Goal: Task Accomplishment & Management: Use online tool/utility

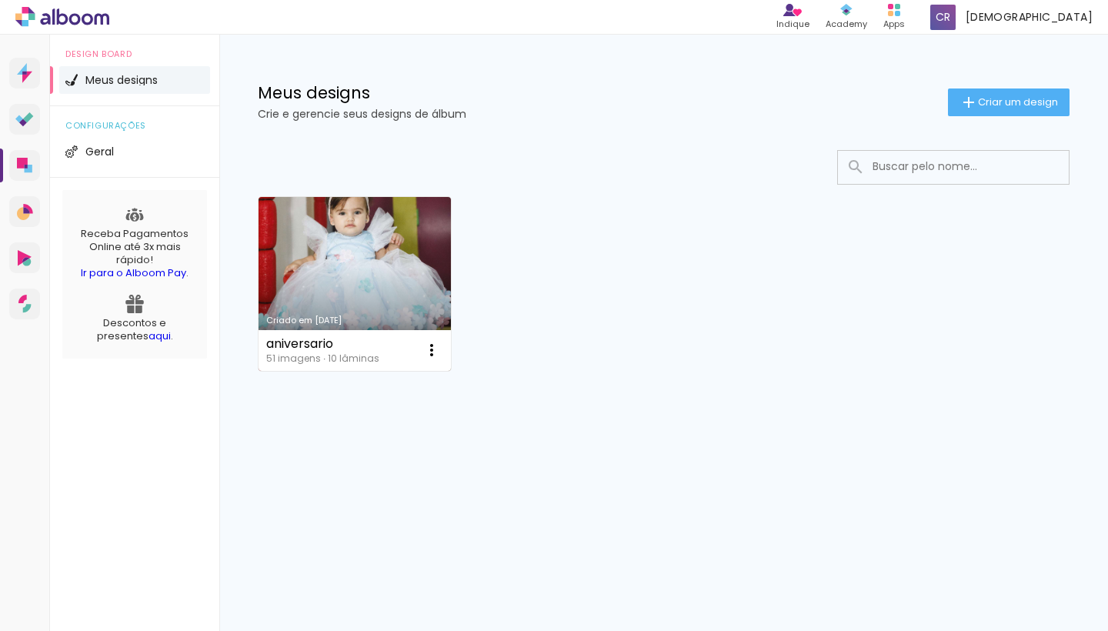
click at [334, 306] on link "Criado em [DATE]" at bounding box center [355, 284] width 192 height 174
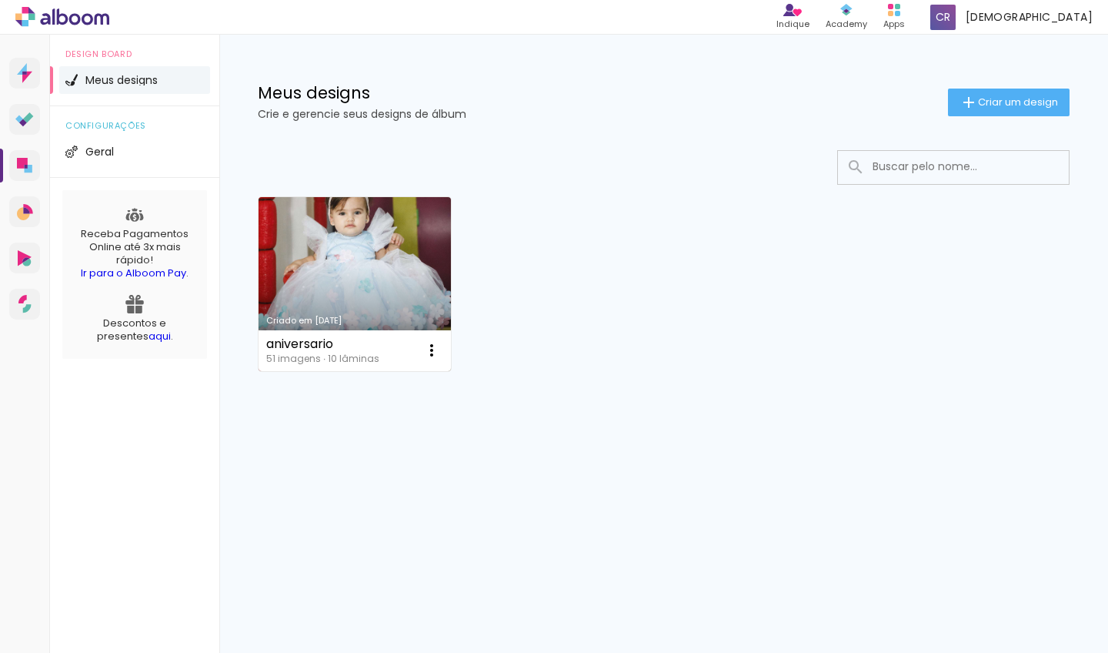
click at [343, 305] on link "Criado em [DATE]" at bounding box center [355, 284] width 192 height 174
click at [378, 225] on link "Criado em [DATE]" at bounding box center [355, 284] width 192 height 174
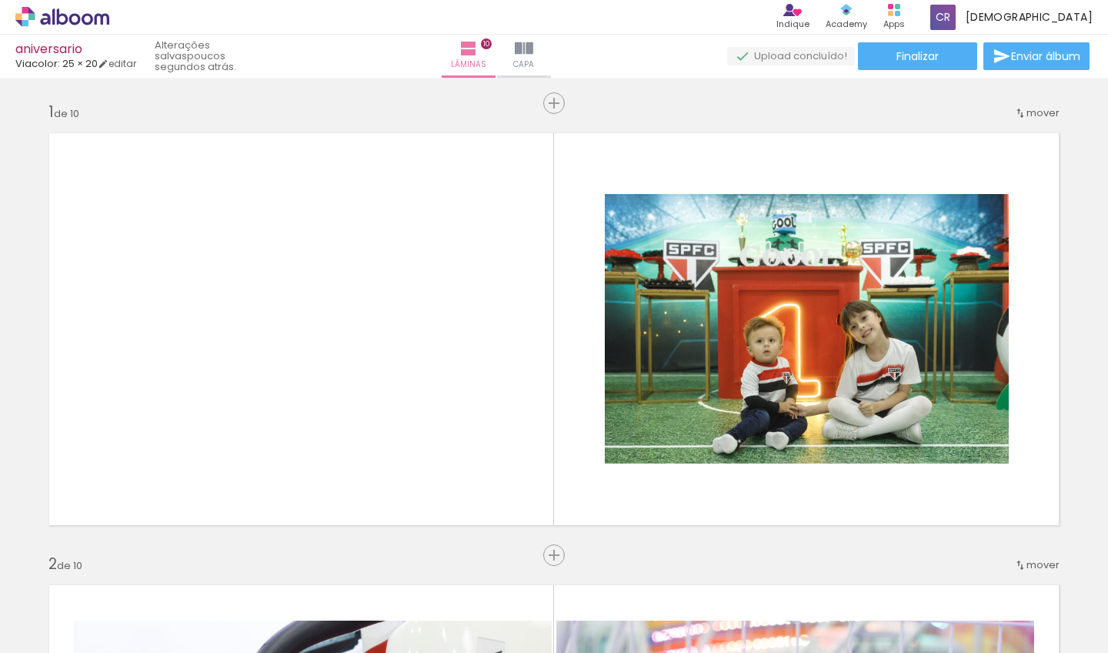
scroll to position [0, 2090]
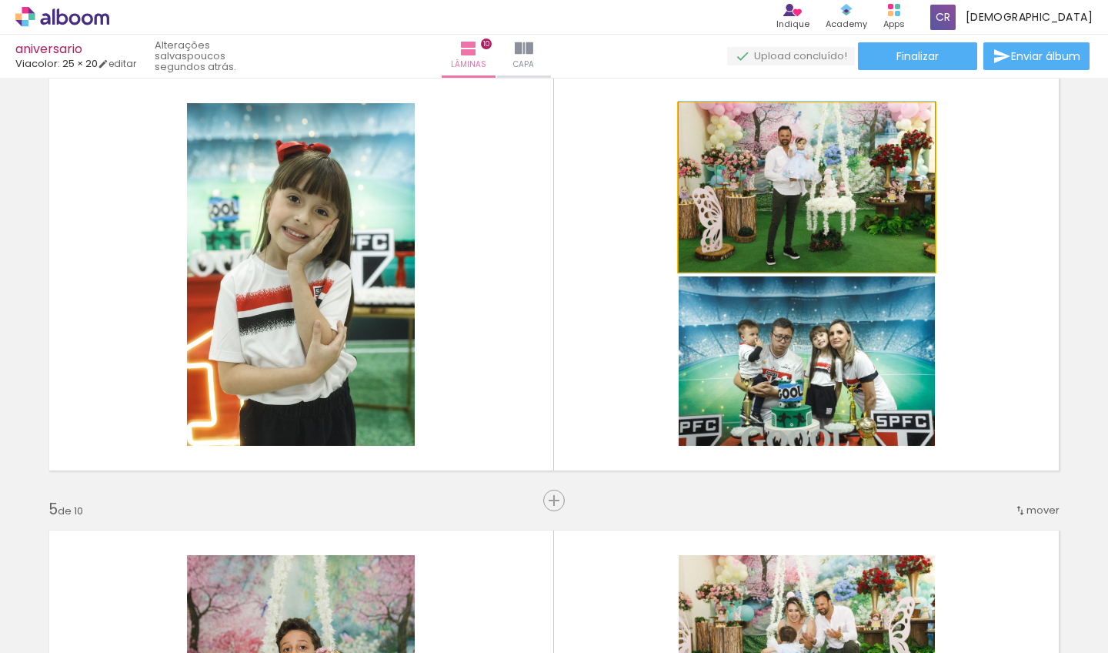
click at [796, 201] on quentale-photo at bounding box center [807, 187] width 256 height 169
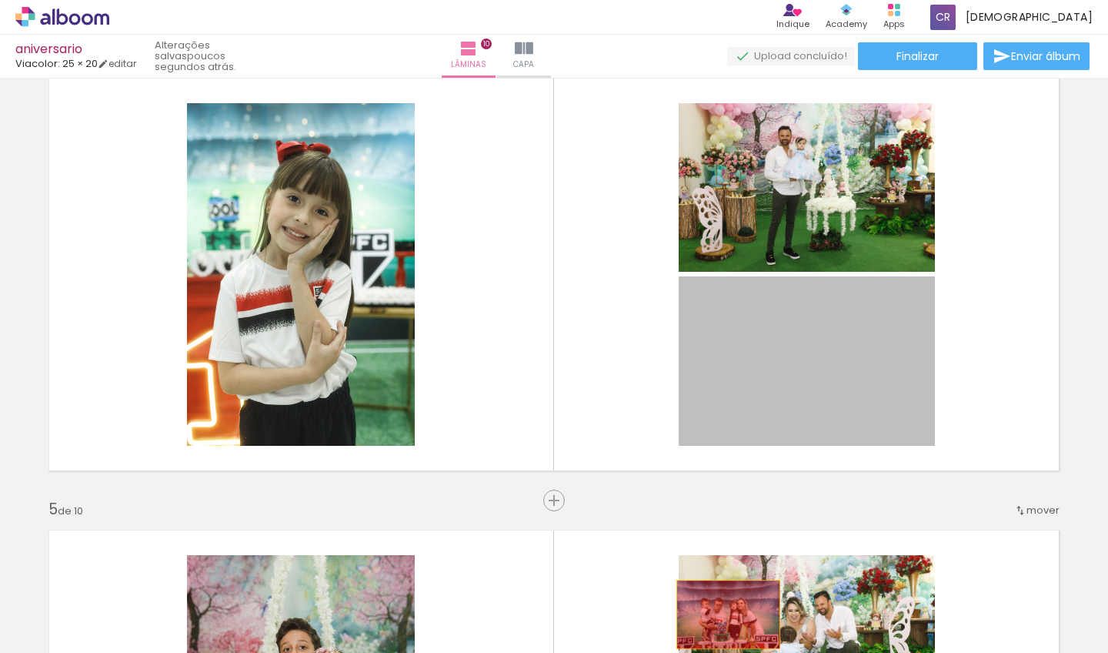
drag, startPoint x: 779, startPoint y: 344, endPoint x: 723, endPoint y: 614, distance: 275.9
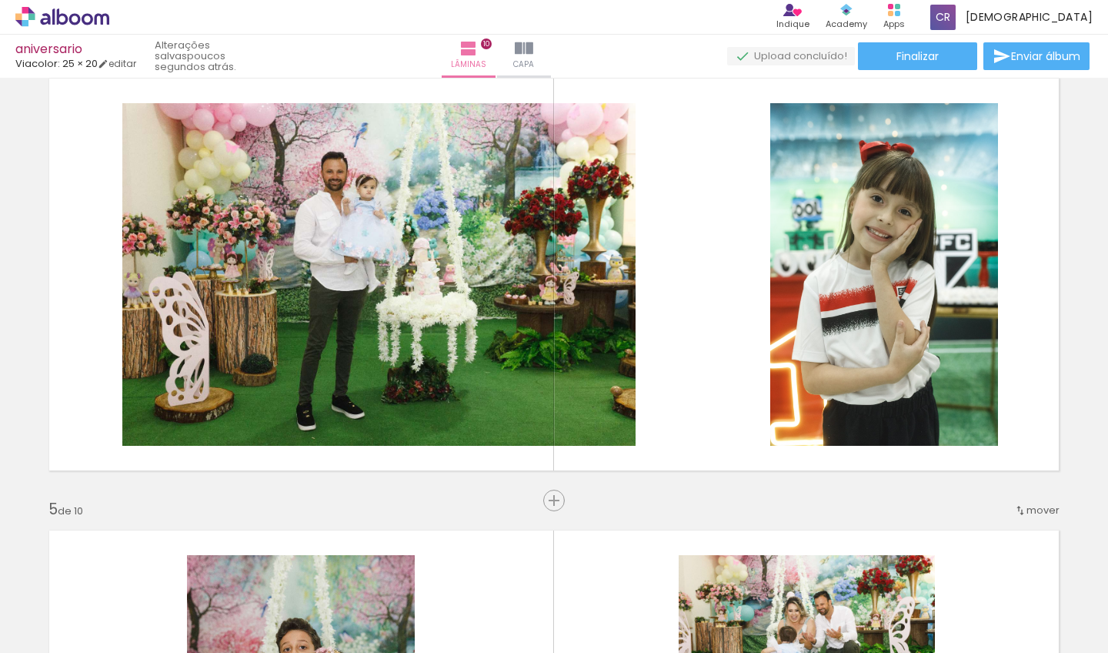
scroll to position [0, 629]
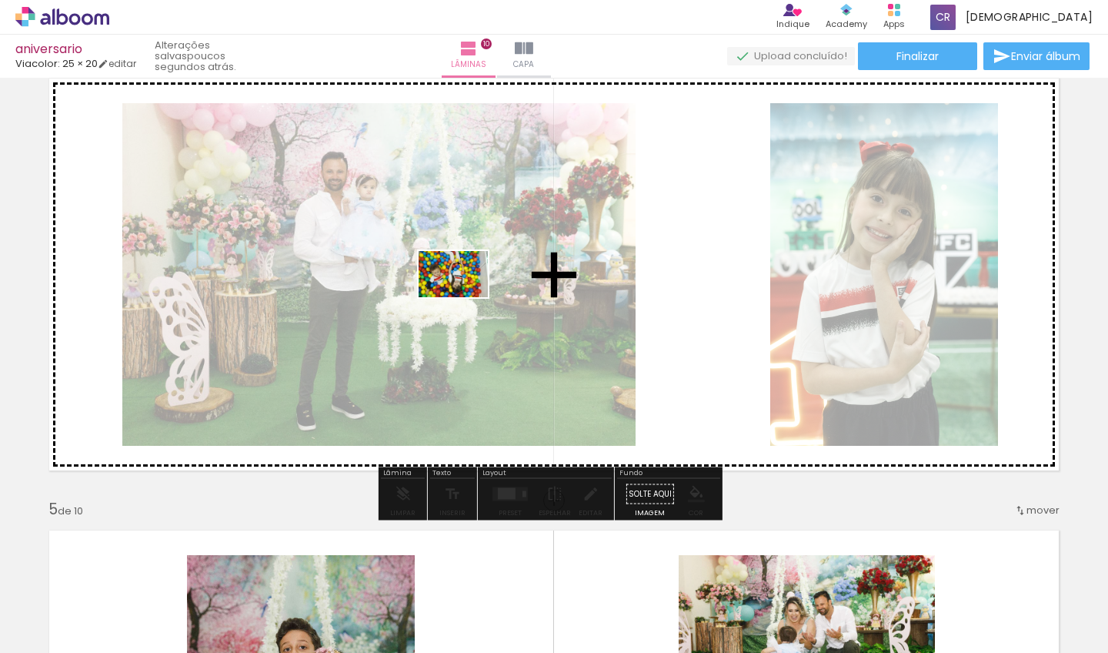
drag, startPoint x: 641, startPoint y: 609, endPoint x: 465, endPoint y: 297, distance: 358.0
click at [465, 297] on quentale-workspace at bounding box center [554, 326] width 1108 height 653
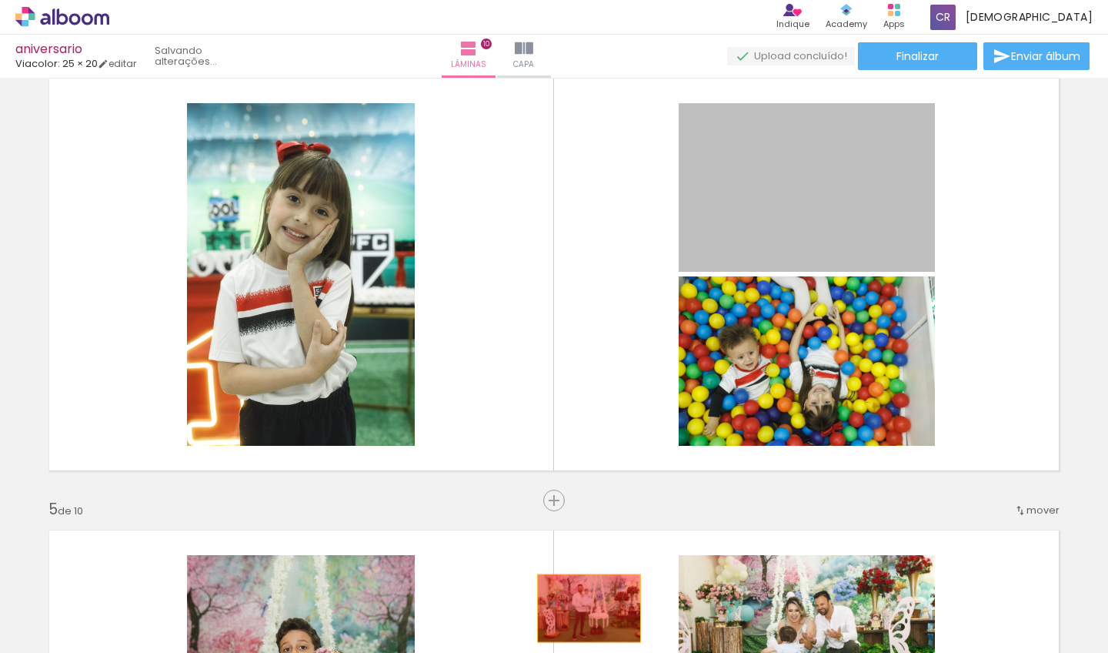
drag, startPoint x: 753, startPoint y: 226, endPoint x: 580, endPoint y: 603, distance: 414.2
click at [583, 608] on quentale-workspace at bounding box center [554, 326] width 1108 height 653
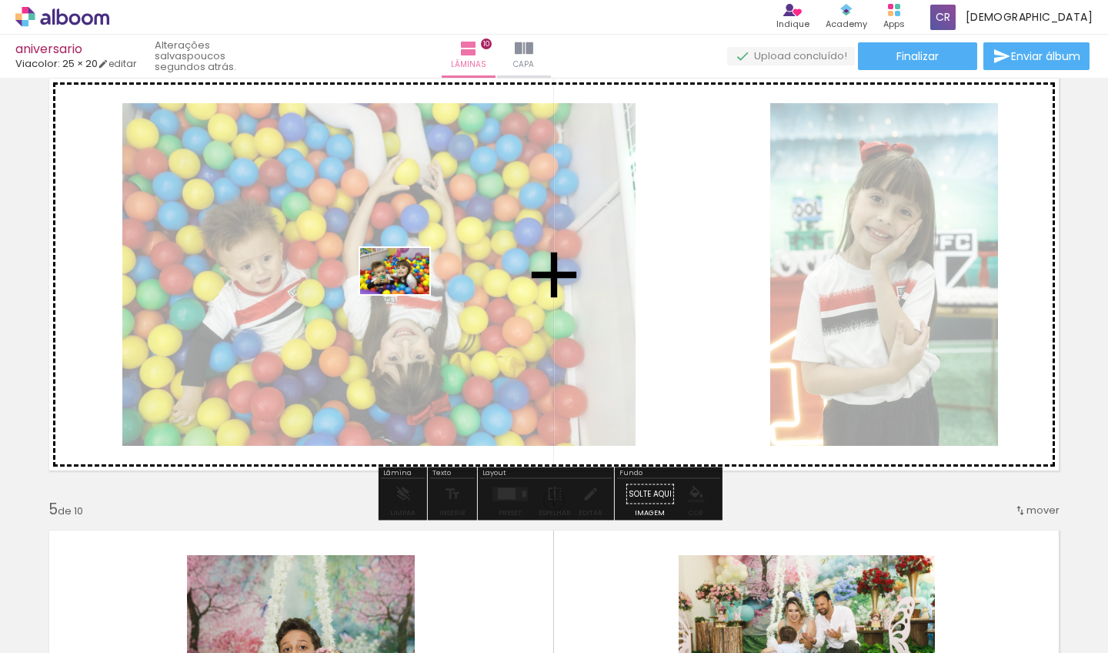
drag, startPoint x: 641, startPoint y: 606, endPoint x: 411, endPoint y: 300, distance: 382.5
click at [406, 293] on quentale-workspace at bounding box center [554, 326] width 1108 height 653
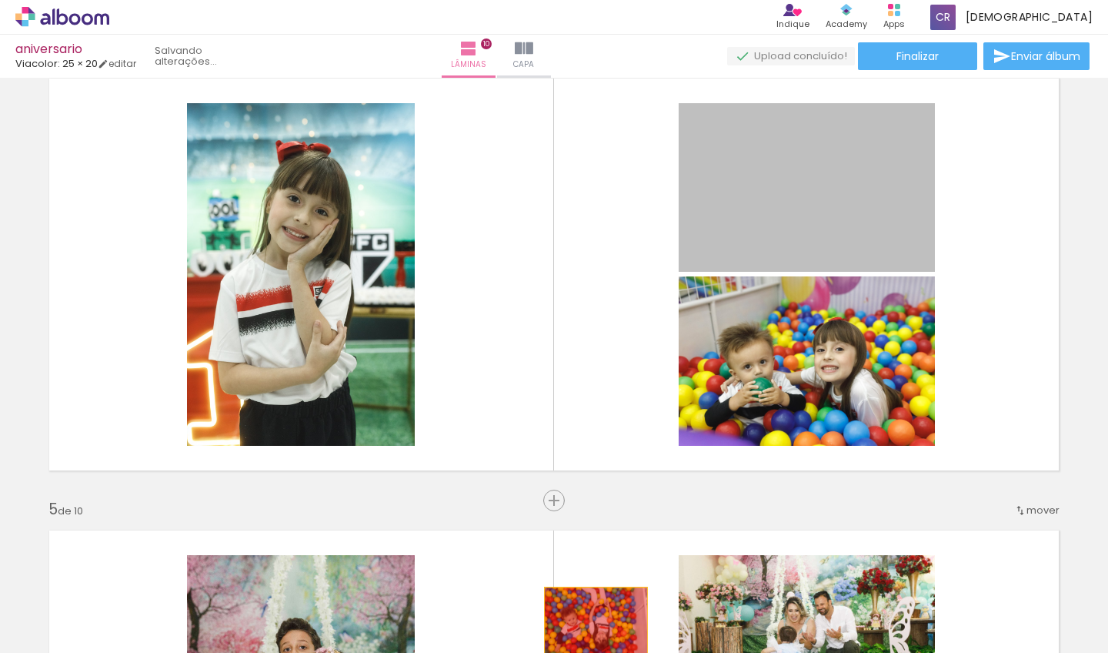
drag, startPoint x: 806, startPoint y: 235, endPoint x: 582, endPoint y: 635, distance: 457.9
click at [585, 640] on quentale-workspace at bounding box center [554, 326] width 1108 height 653
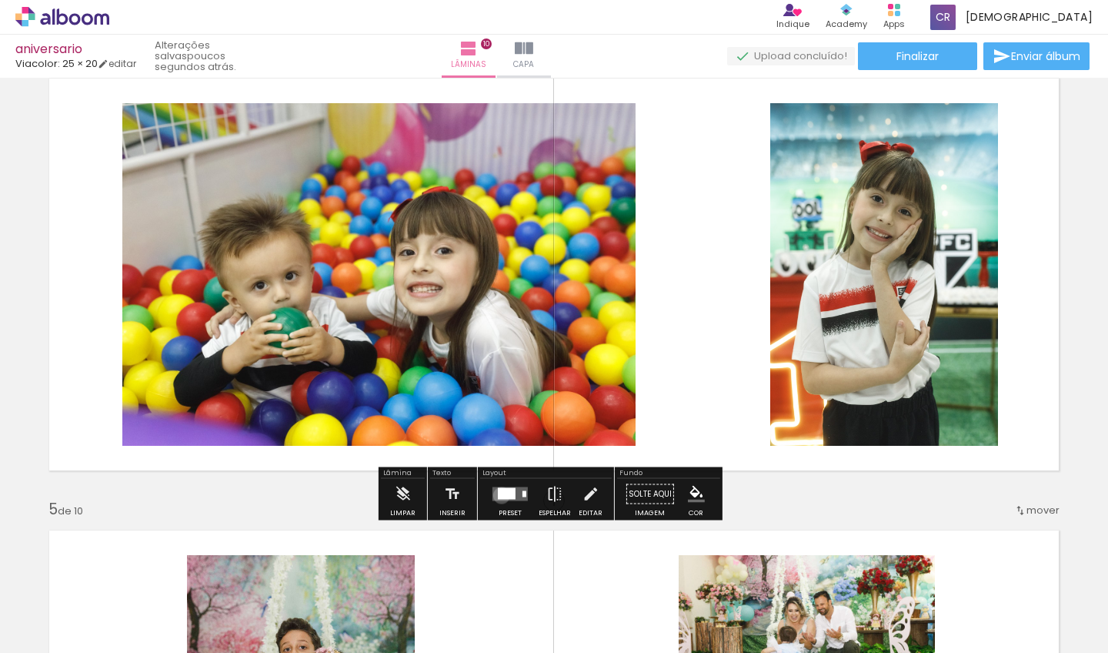
click at [498, 495] on div at bounding box center [507, 494] width 18 height 12
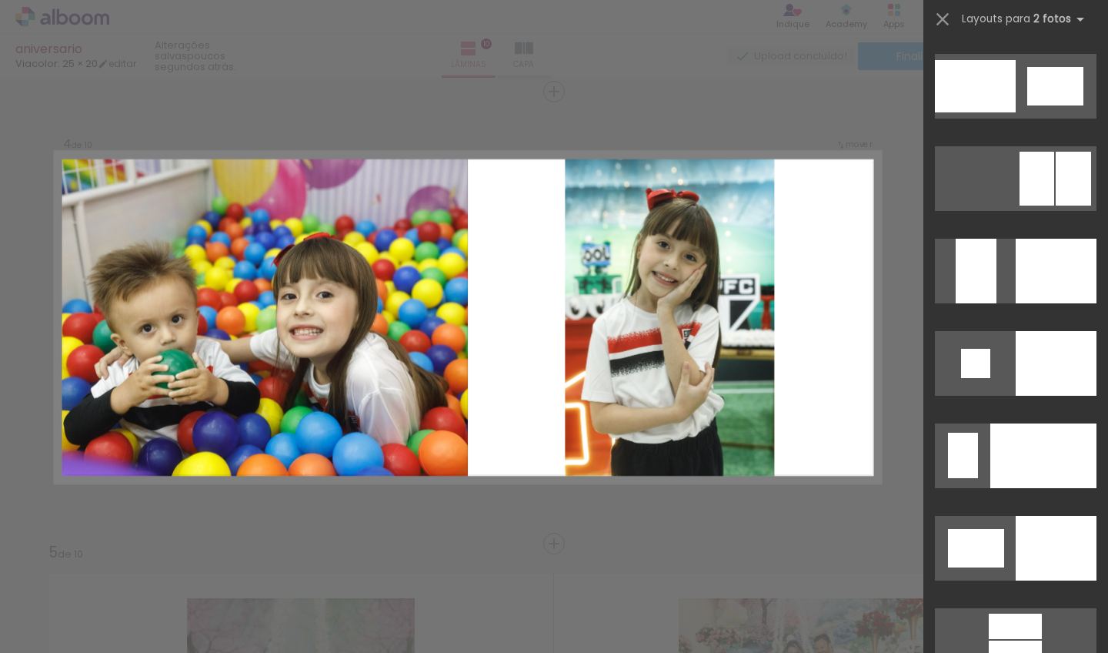
scroll to position [5854, 0]
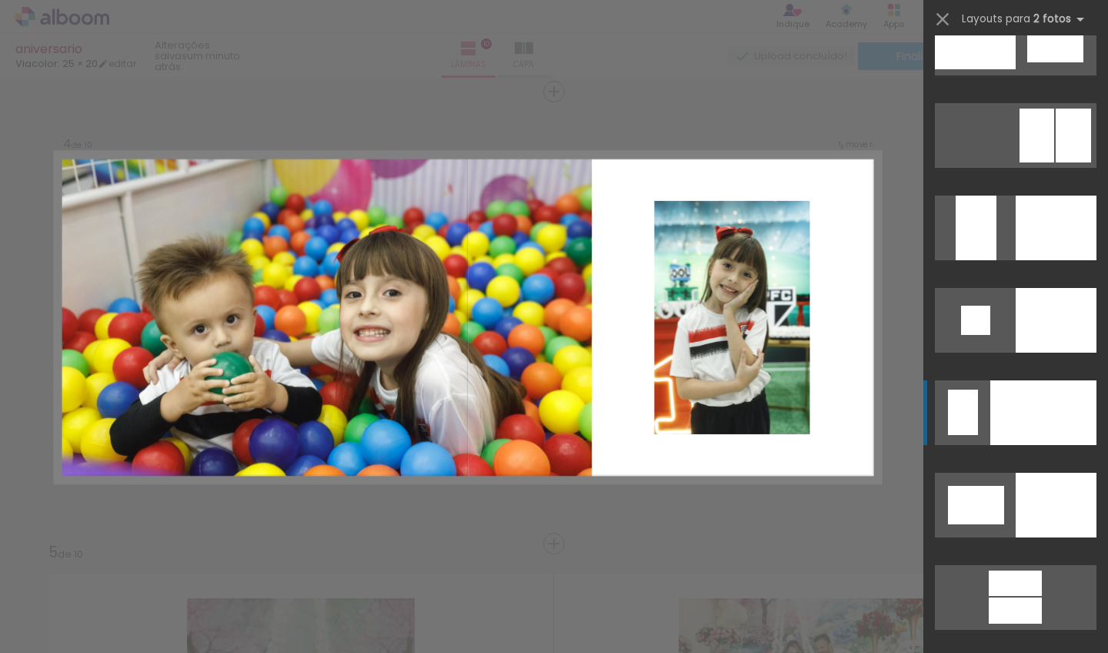
drag, startPoint x: 1012, startPoint y: 409, endPoint x: 1011, endPoint y: 399, distance: 10.0
click at [1011, 399] on div at bounding box center [1043, 412] width 106 height 65
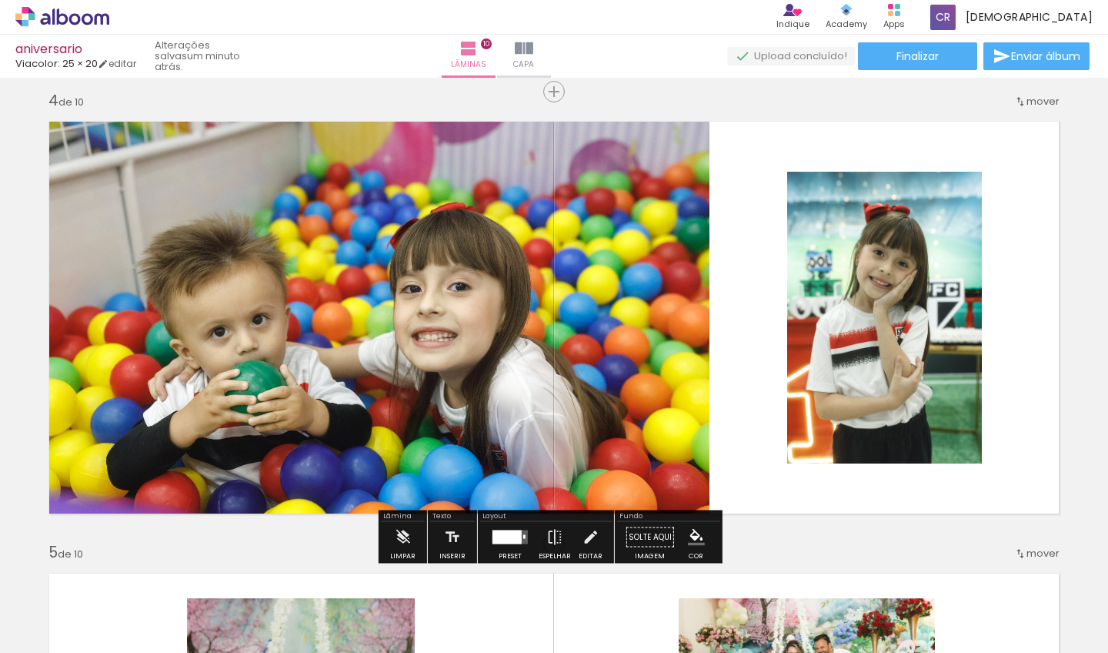
click at [518, 530] on div at bounding box center [510, 537] width 42 height 31
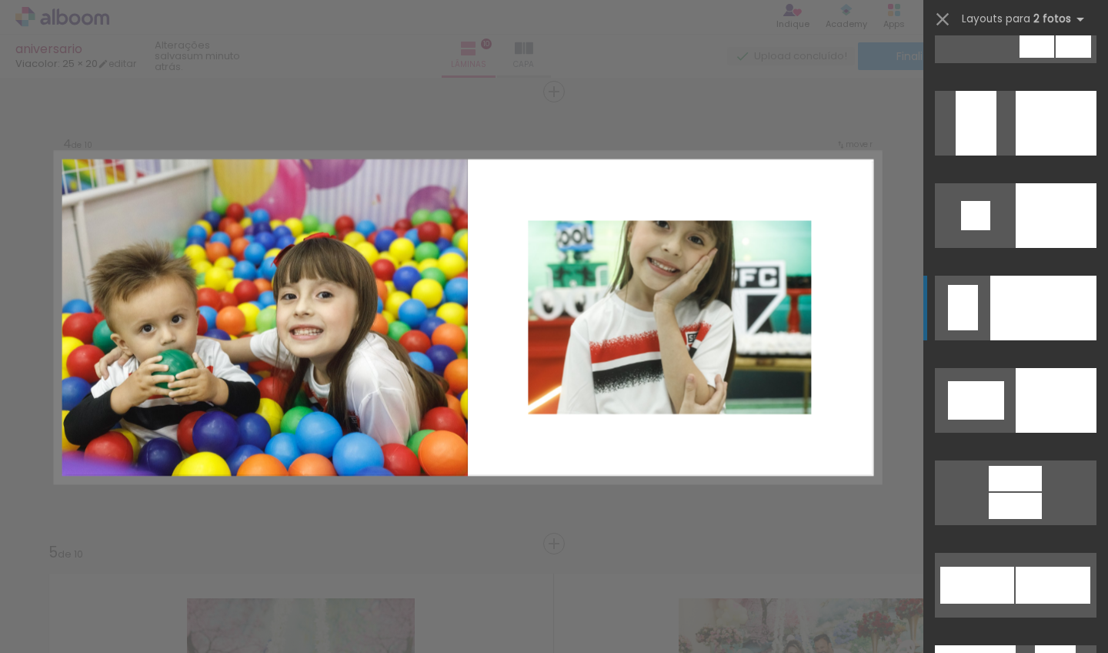
scroll to position [5687, 0]
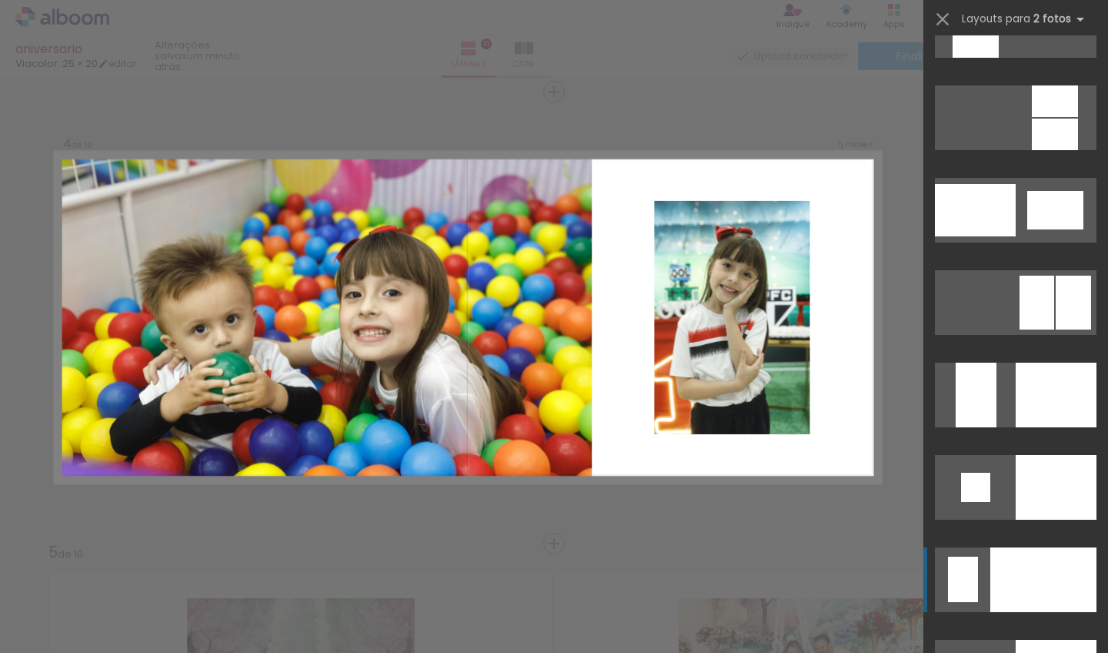
click at [1013, 561] on div at bounding box center [1043, 579] width 106 height 65
click at [1008, 568] on div at bounding box center [1043, 579] width 106 height 65
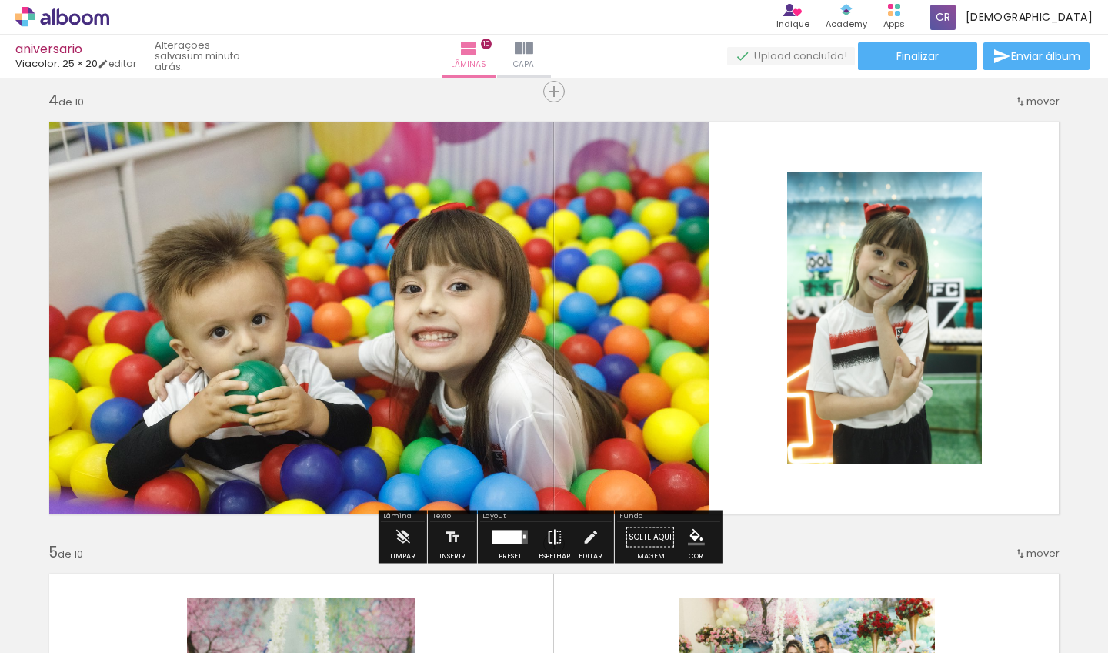
click at [558, 537] on iron-icon at bounding box center [554, 537] width 17 height 31
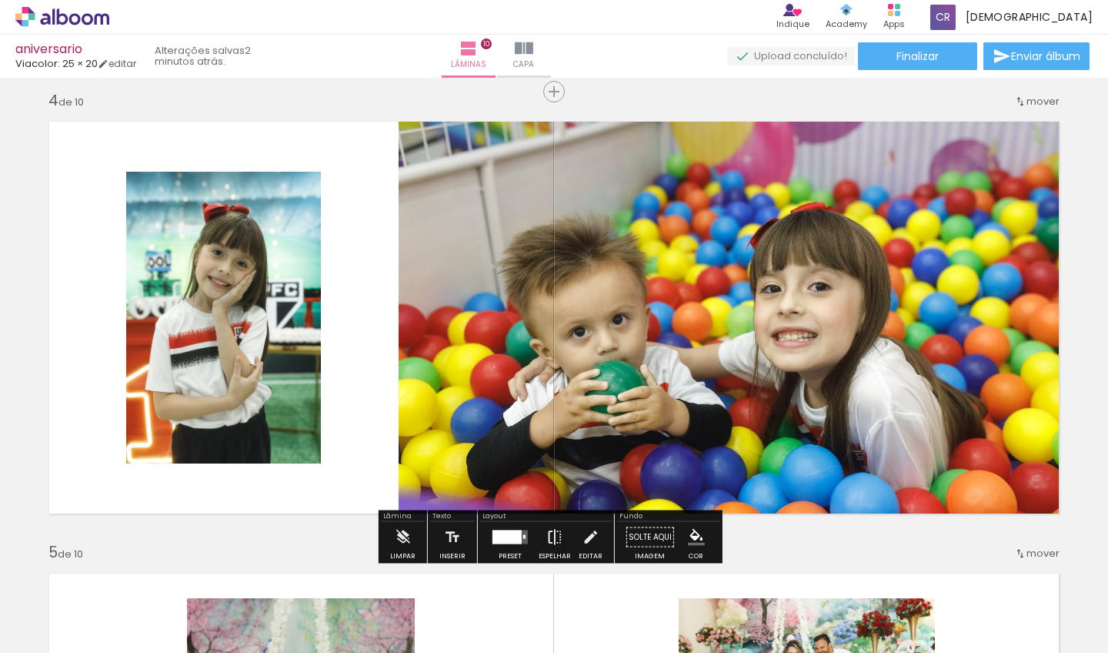
click at [549, 540] on iron-icon at bounding box center [554, 537] width 17 height 31
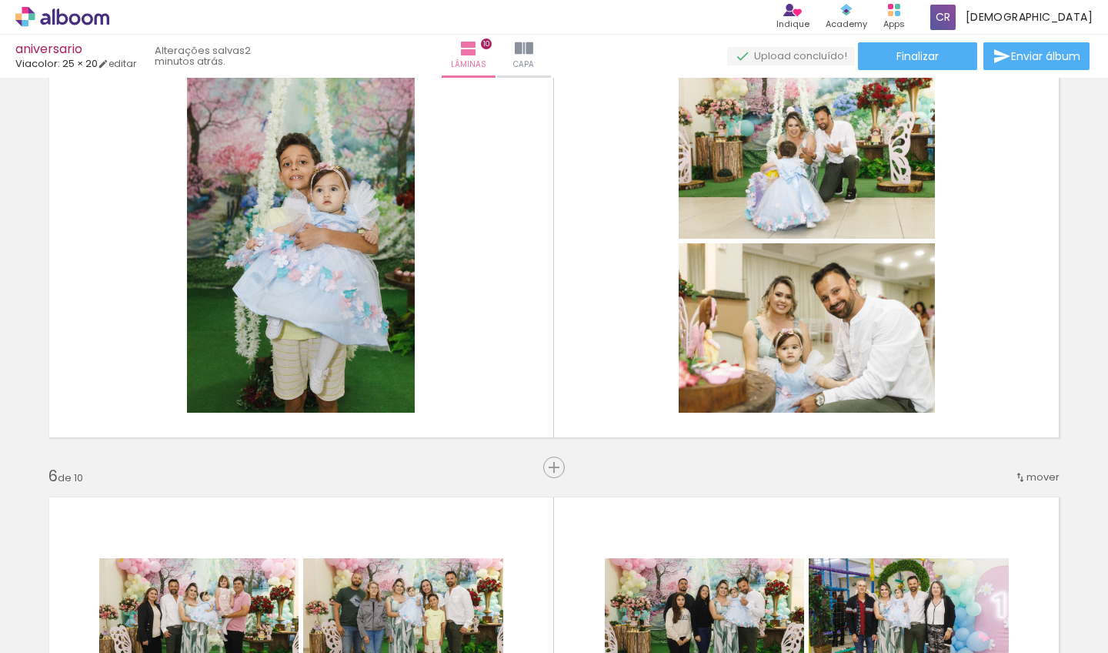
scroll to position [0, 663]
drag, startPoint x: 564, startPoint y: 647, endPoint x: 583, endPoint y: 652, distance: 19.8
click at [126, 652] on iron-horizontal-list at bounding box center [110, 604] width 31 height 96
click at [122, 573] on iron-icon at bounding box center [120, 570] width 16 height 16
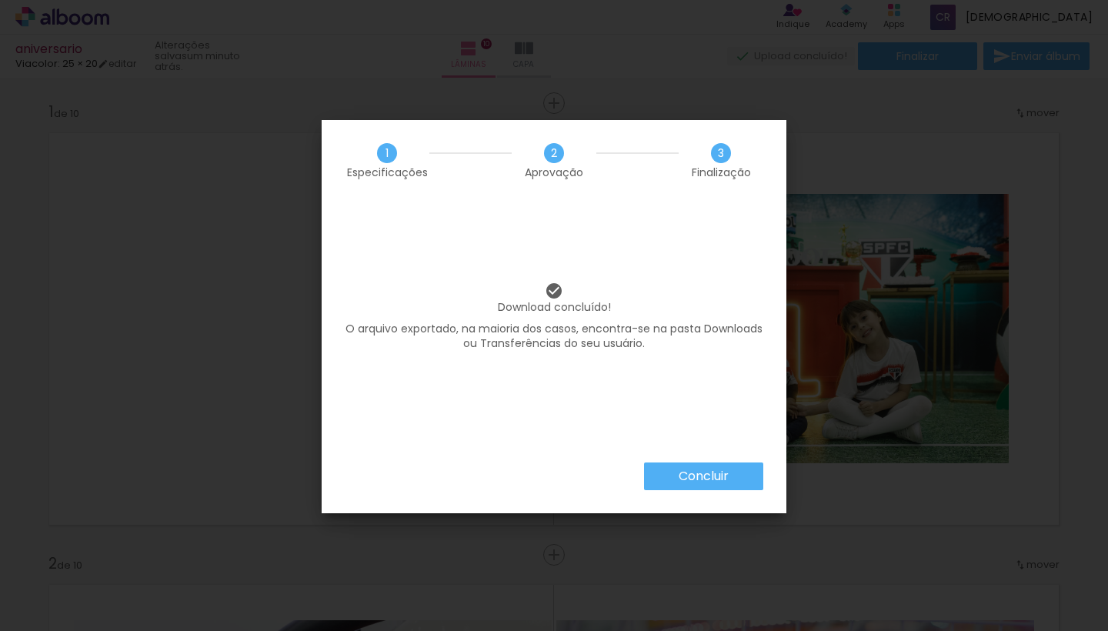
scroll to position [0, 3144]
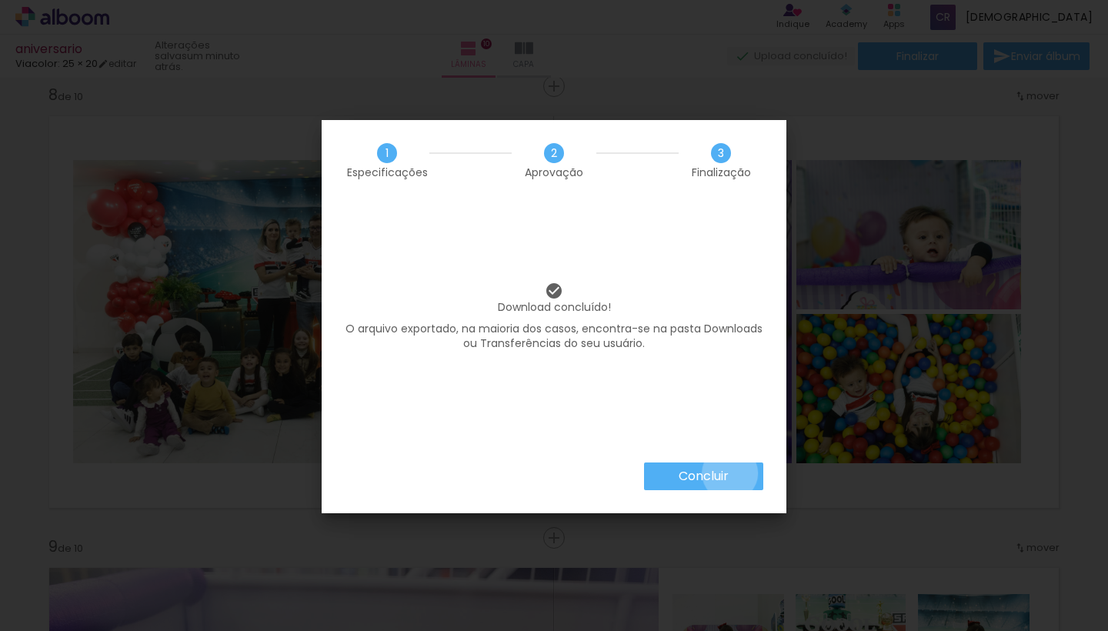
click at [729, 473] on paper-button "Concluir" at bounding box center [703, 476] width 119 height 28
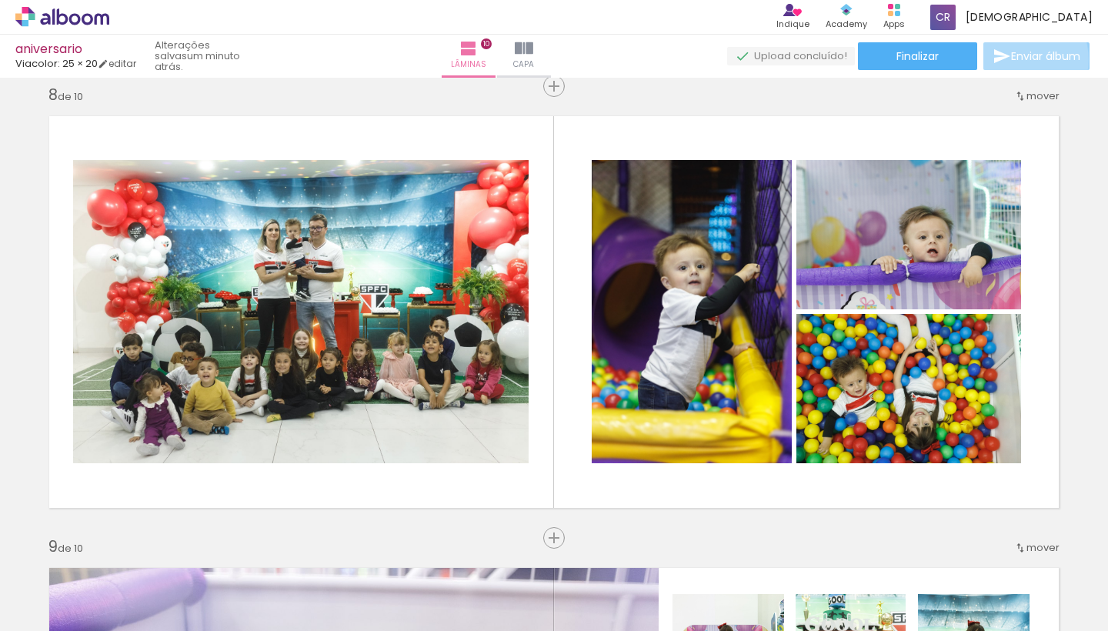
click at [1012, 60] on span "Enviar álbum" at bounding box center [1045, 56] width 69 height 11
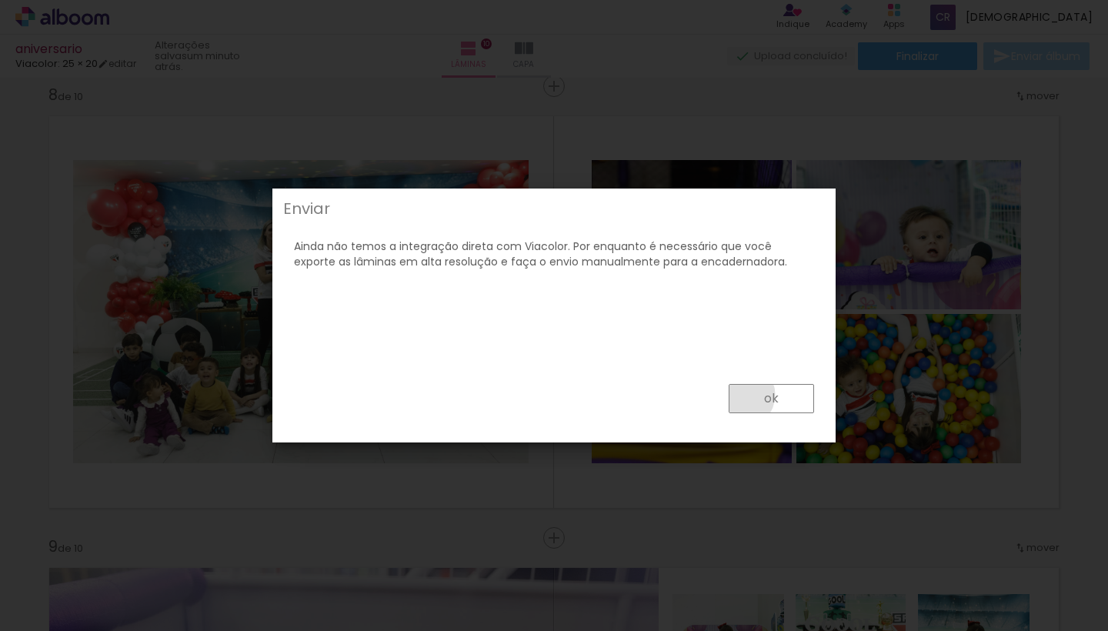
drag, startPoint x: 742, startPoint y: 395, endPoint x: 753, endPoint y: 386, distance: 14.3
click at [741, 395] on paper-button "ok" at bounding box center [771, 398] width 85 height 29
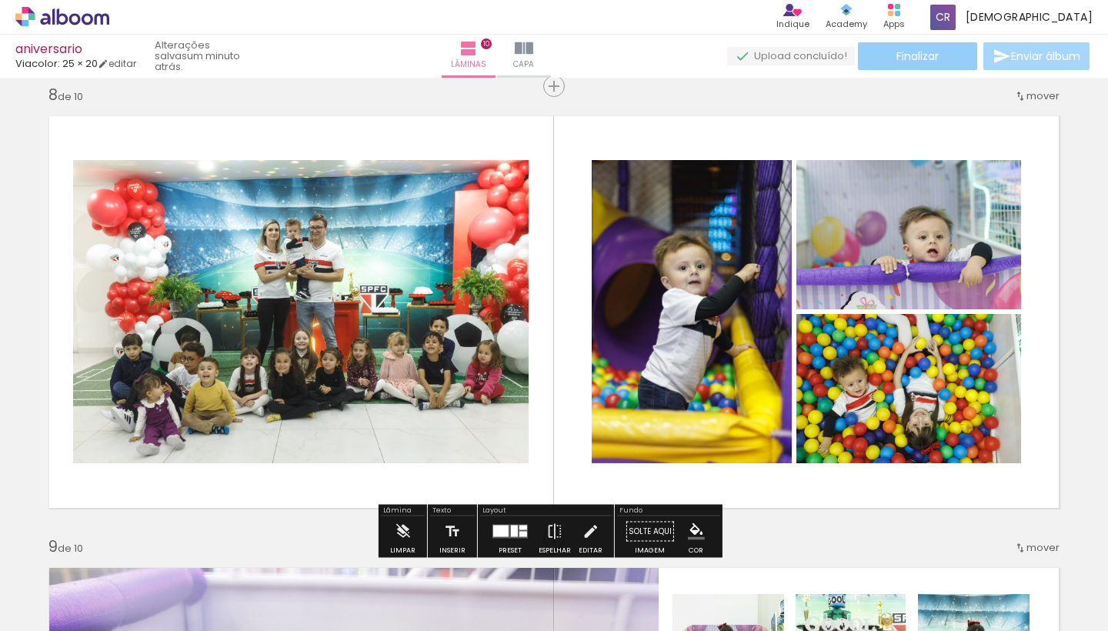
click at [924, 57] on span "Finalizar" at bounding box center [917, 56] width 42 height 11
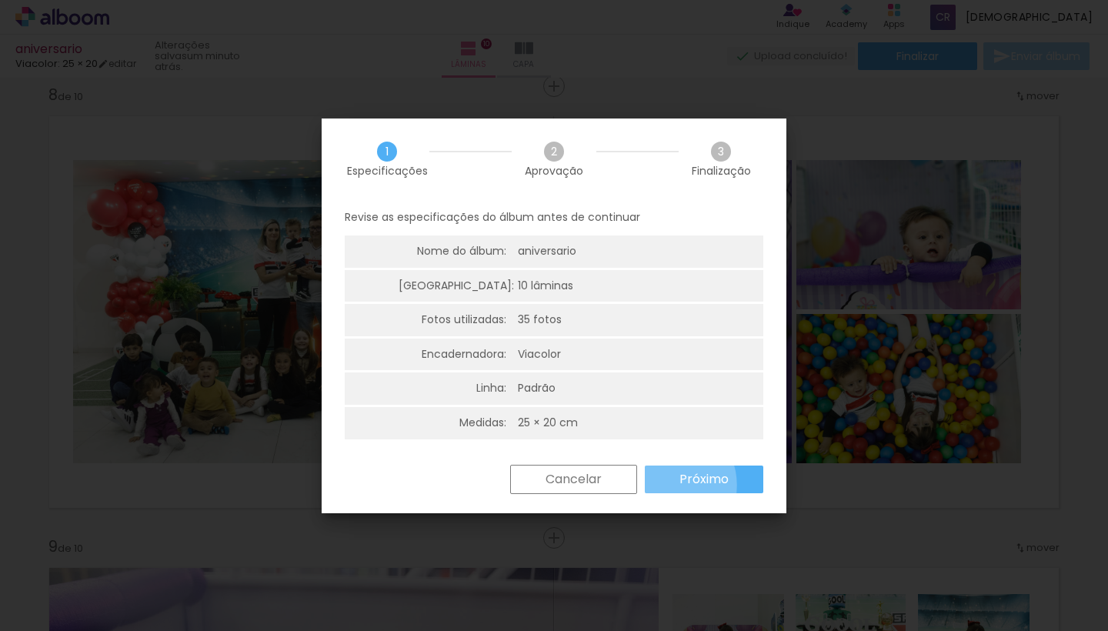
click at [653, 482] on paper-button "Próximo" at bounding box center [704, 480] width 119 height 28
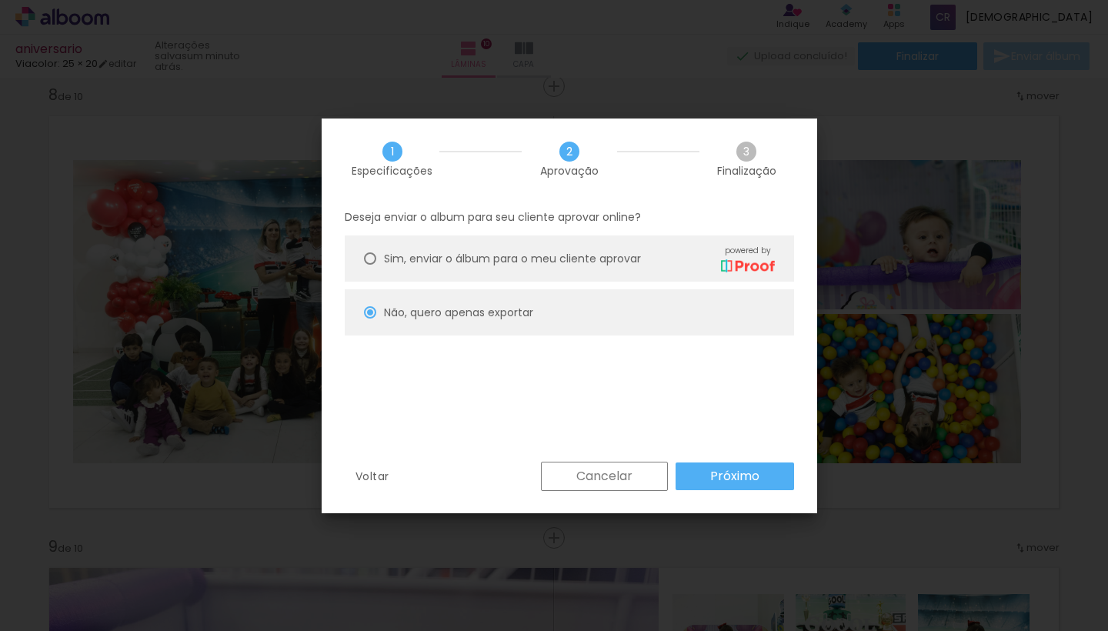
click at [373, 259] on div at bounding box center [370, 258] width 12 height 12
type paper-radio-button "on"
click at [706, 476] on paper-button "Próximo" at bounding box center [735, 476] width 119 height 28
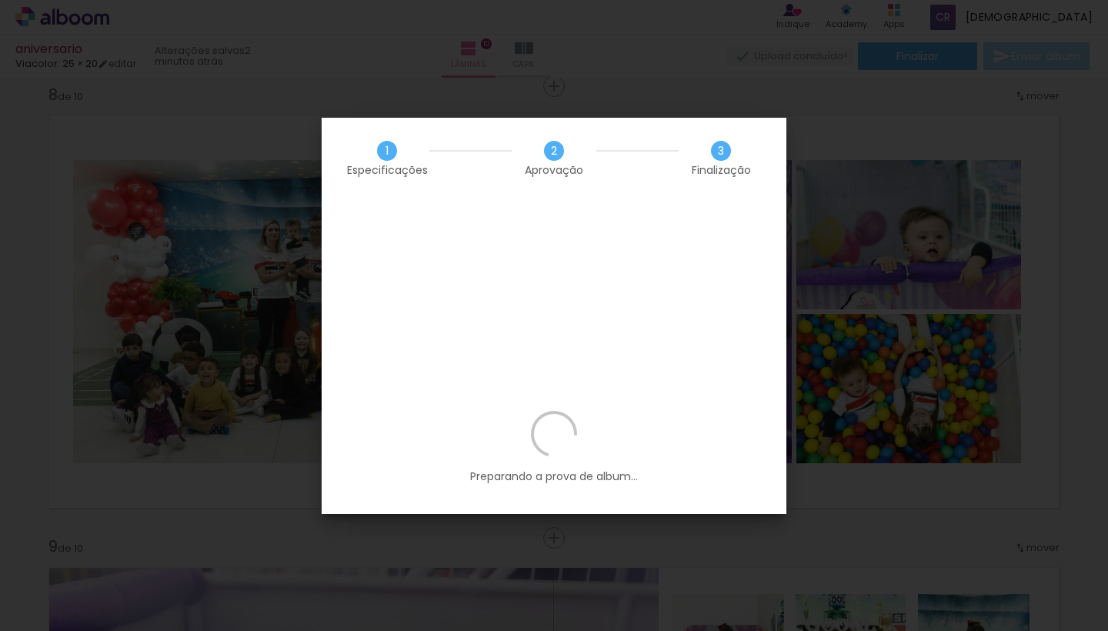
click at [422, 126] on div "1 Especificações 2 Aprovação 3 Finalização" at bounding box center [554, 158] width 465 height 81
click at [830, 114] on iron-overlay-backdrop at bounding box center [554, 315] width 1108 height 631
click at [916, 139] on iron-overlay-backdrop at bounding box center [554, 315] width 1108 height 631
click at [918, 139] on iron-overlay-backdrop at bounding box center [554, 315] width 1108 height 631
click at [839, 193] on iron-overlay-backdrop at bounding box center [554, 315] width 1108 height 631
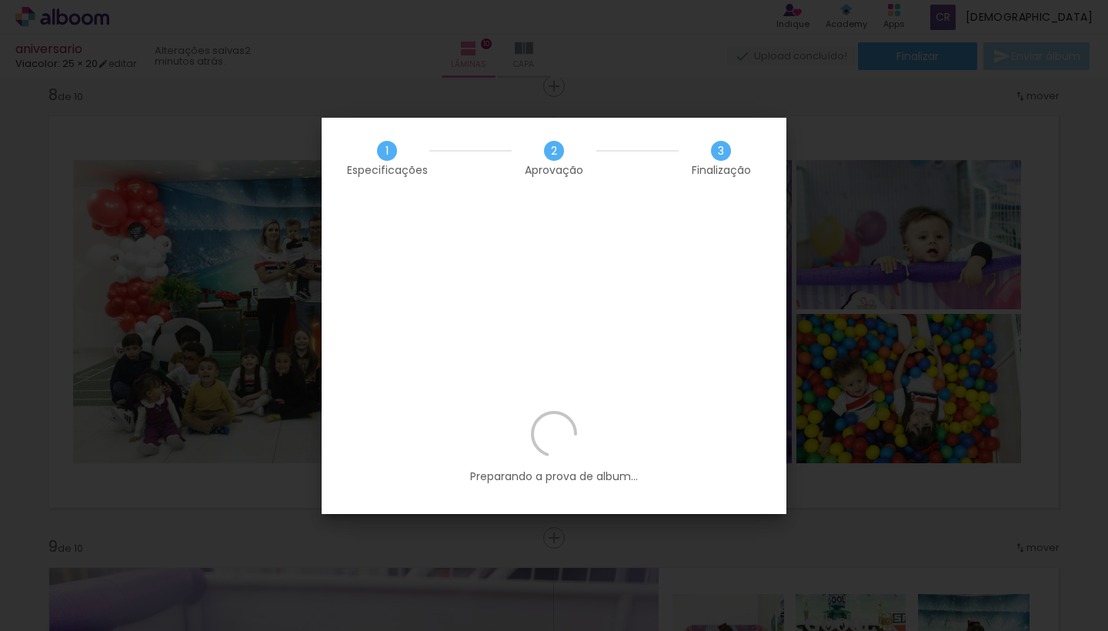
click at [530, 411] on div "Preparando a prova de album..." at bounding box center [554, 462] width 465 height 103
click at [359, 134] on div "1 Especificações 2 Aprovação 3 Finalização" at bounding box center [554, 158] width 465 height 81
click at [563, 411] on p "Preparando a prova de album..." at bounding box center [554, 447] width 419 height 73
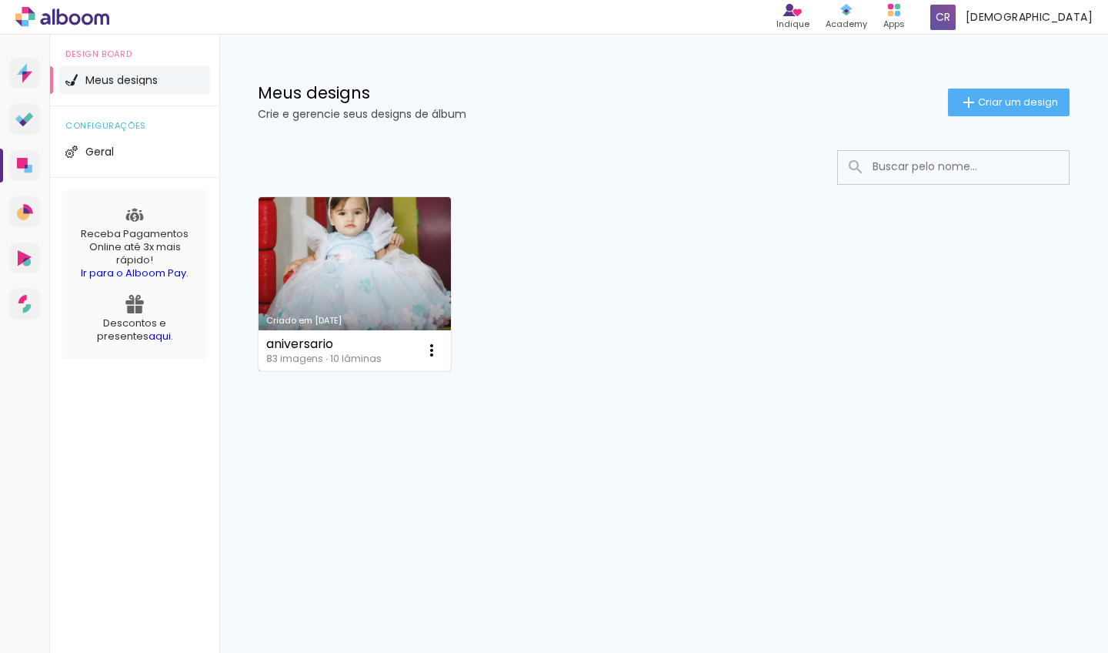
click at [360, 266] on link "Criado em [DATE]" at bounding box center [355, 284] width 192 height 174
